Goal: Task Accomplishment & Management: Manage account settings

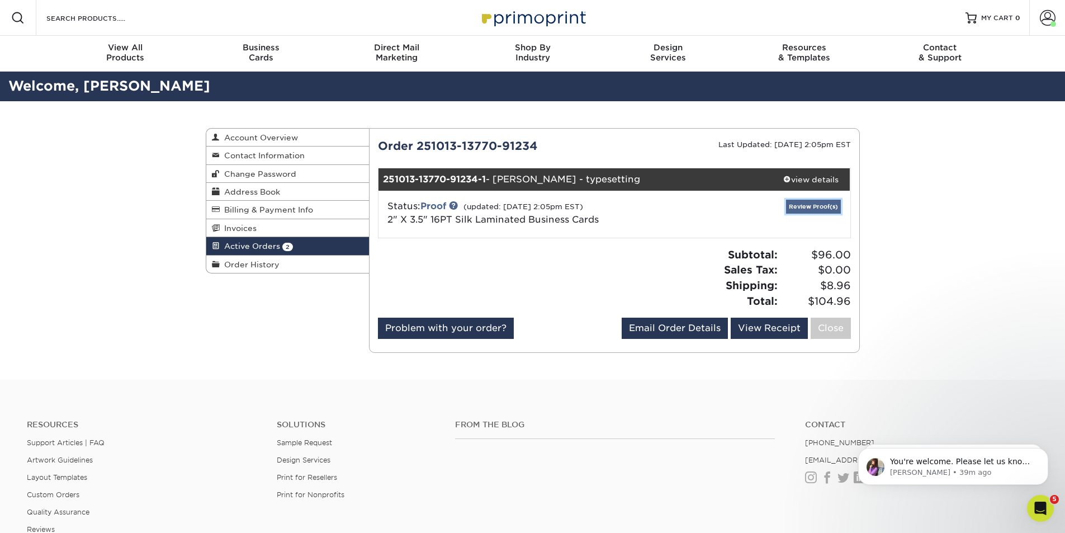
click at [816, 209] on link "Review Proof(s)" at bounding box center [813, 207] width 55 height 14
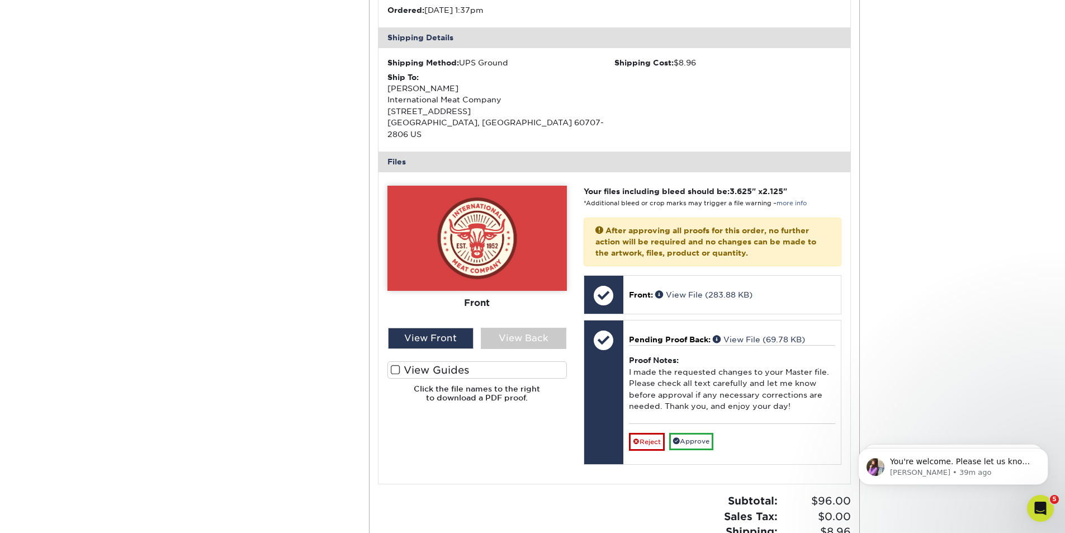
scroll to position [336, 0]
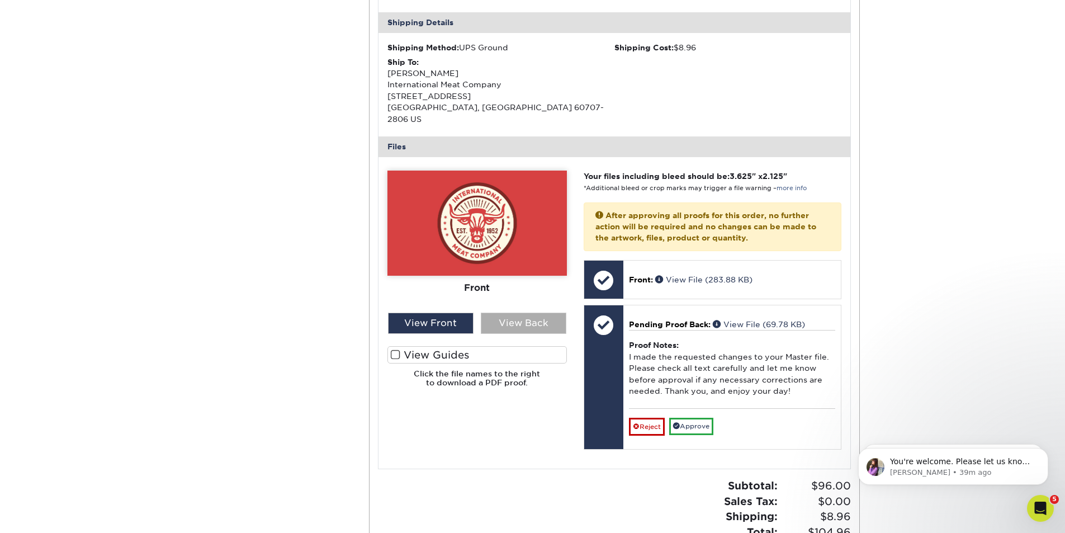
click at [528, 313] on div "View Back" at bounding box center [524, 323] width 86 height 21
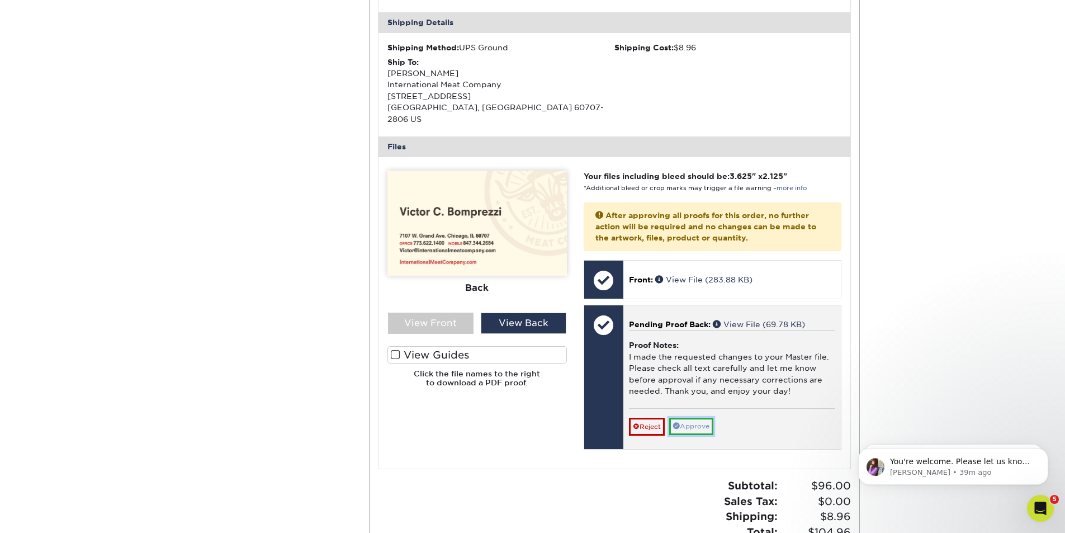
click at [708, 418] on link "Approve" at bounding box center [691, 426] width 44 height 17
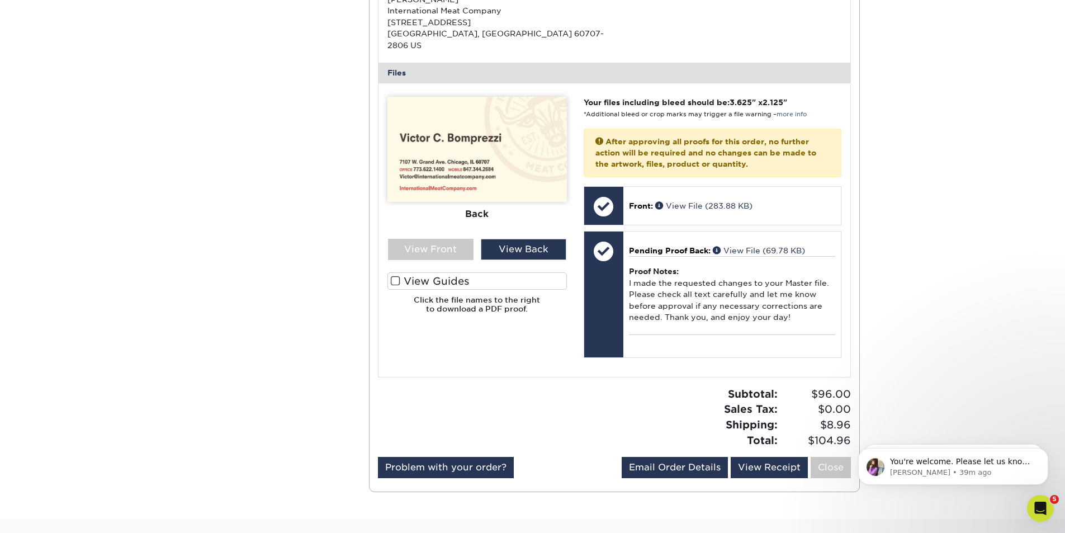
scroll to position [447, 0]
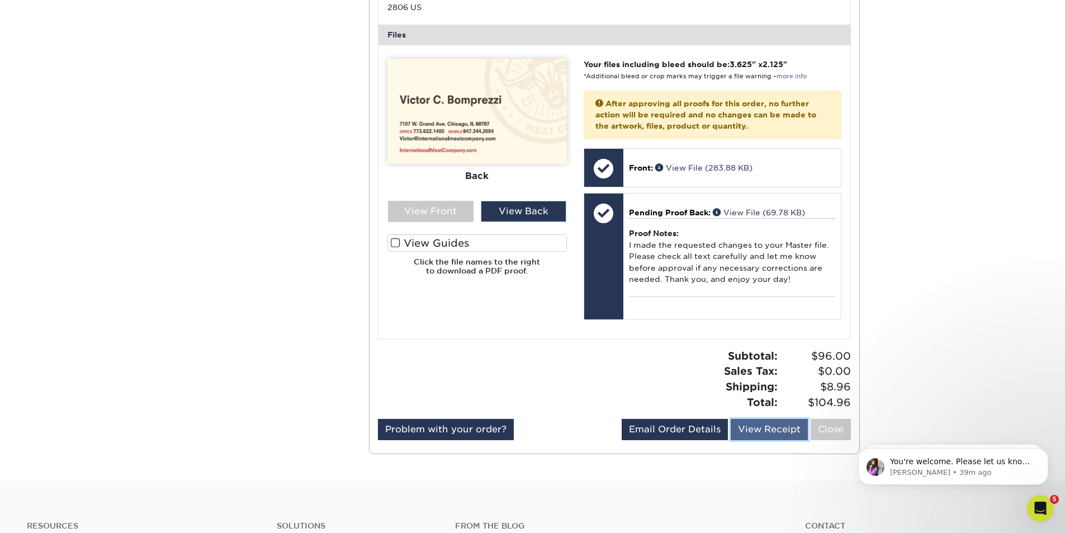
click at [768, 423] on link "View Receipt" at bounding box center [769, 429] width 77 height 21
